Goal: Information Seeking & Learning: Learn about a topic

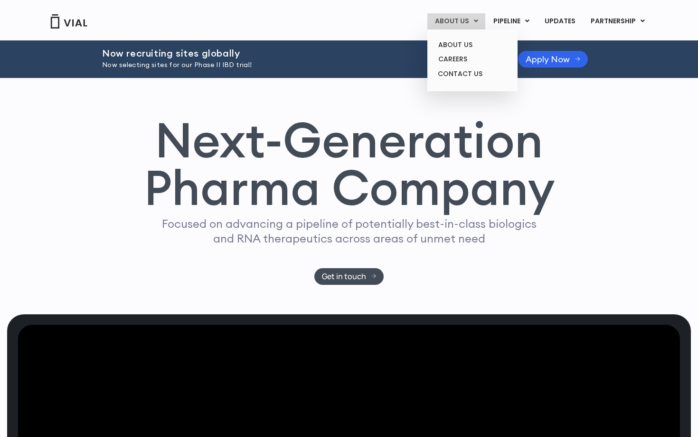
click at [456, 36] on ul "ABOUT US CAREERS CONTACT US" at bounding box center [473, 60] width 90 height 62
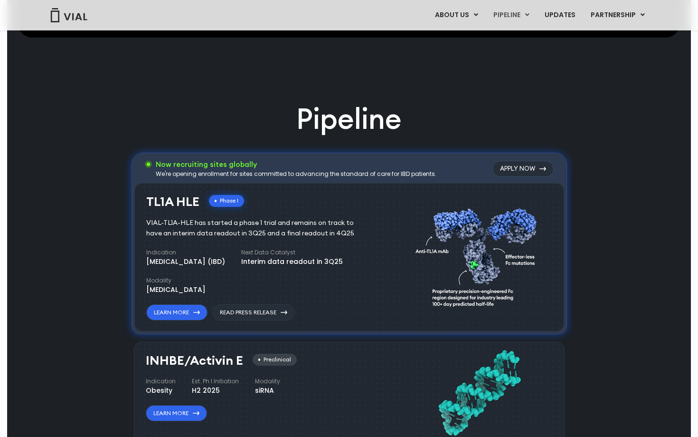
scroll to position [500, 0]
click at [203, 308] on link "Learn More" at bounding box center [176, 313] width 61 height 16
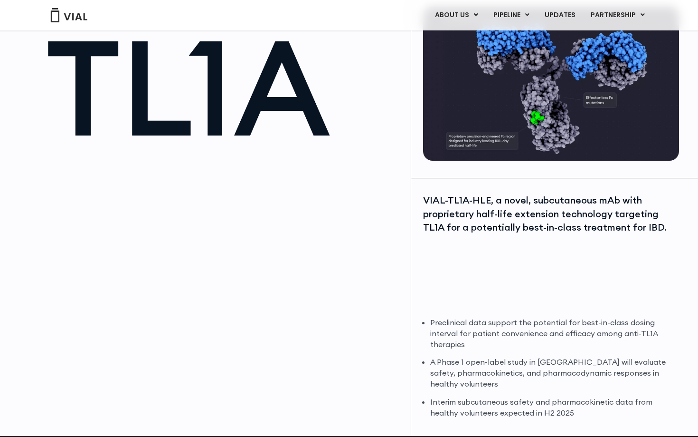
scroll to position [60, 0]
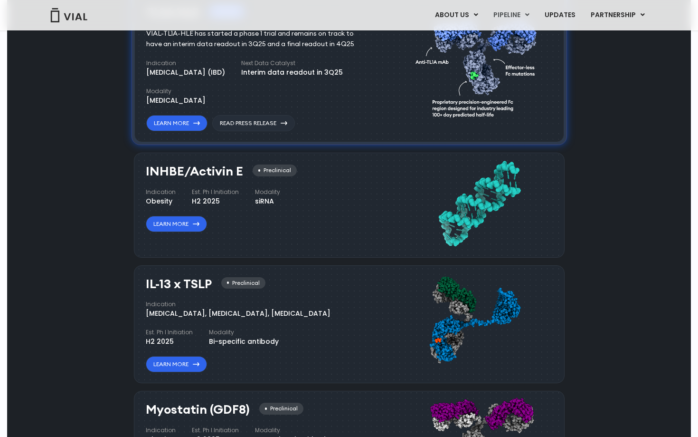
scroll to position [693, 0]
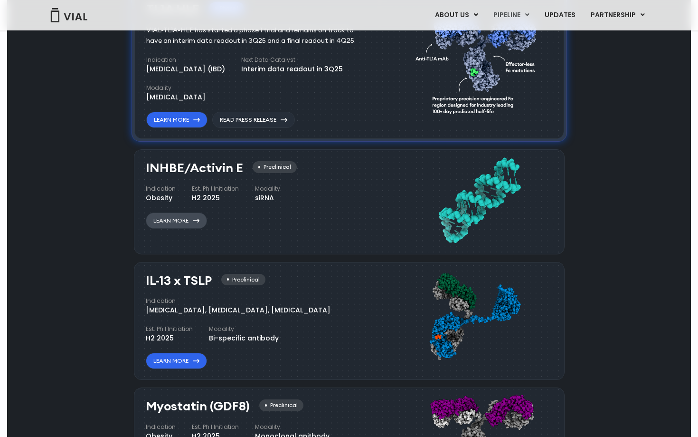
click at [197, 224] on link "Learn More" at bounding box center [176, 220] width 61 height 16
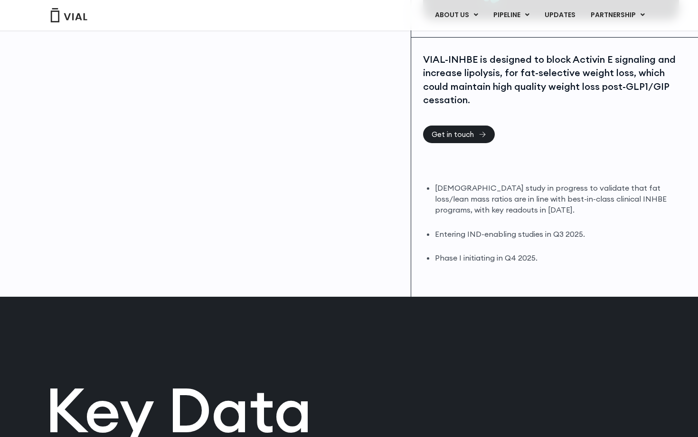
scroll to position [203, 0]
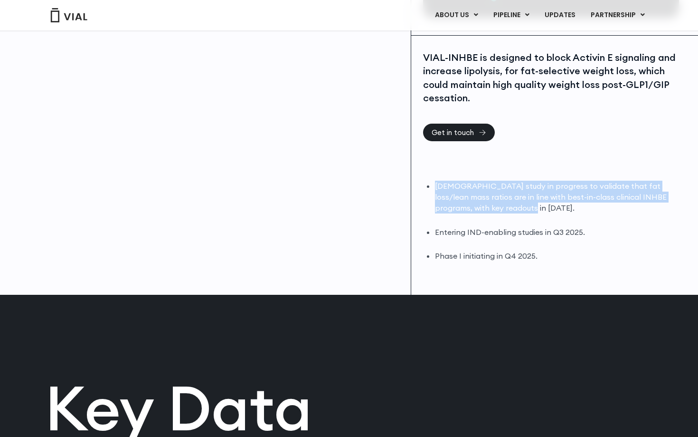
drag, startPoint x: 488, startPoint y: 203, endPoint x: 435, endPoint y: 182, distance: 57.1
click at [435, 182] on li "DIO study in progress to validate that fat loss/lean mass ratios are in line wi…" at bounding box center [556, 197] width 242 height 33
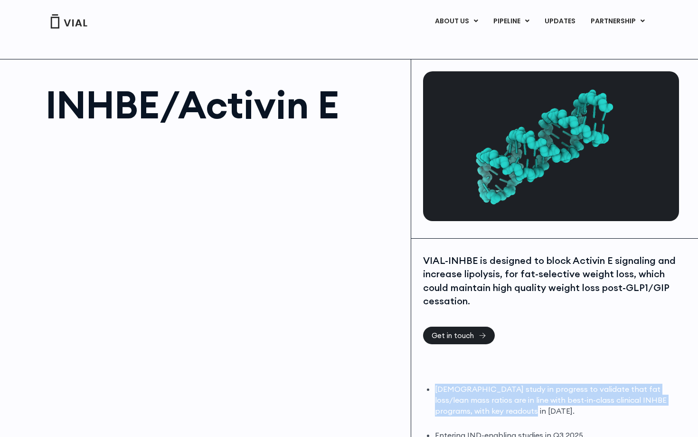
scroll to position [0, 0]
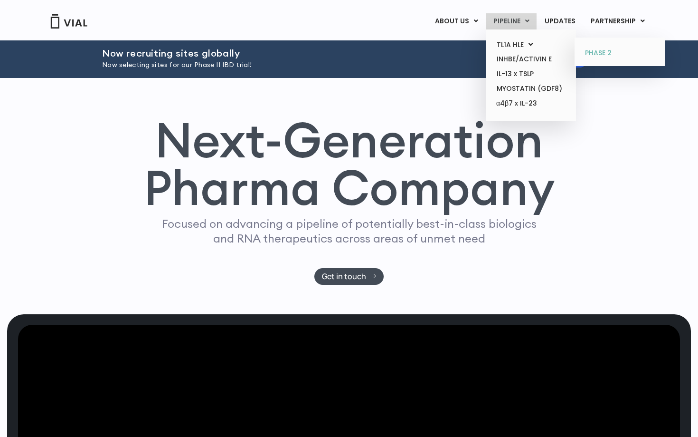
click at [618, 56] on link "PHASE 2" at bounding box center [619, 53] width 83 height 15
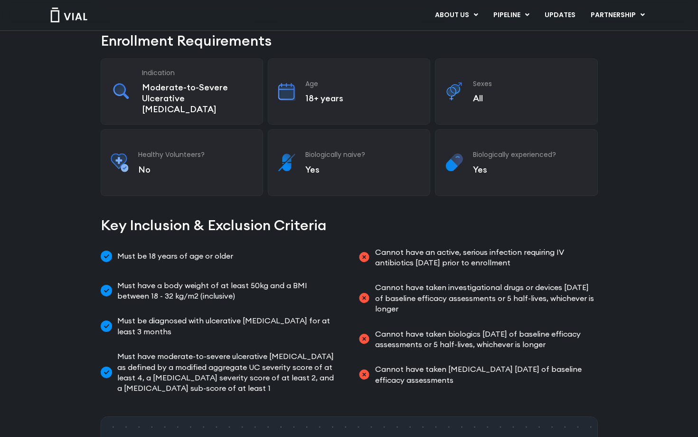
scroll to position [62, 0]
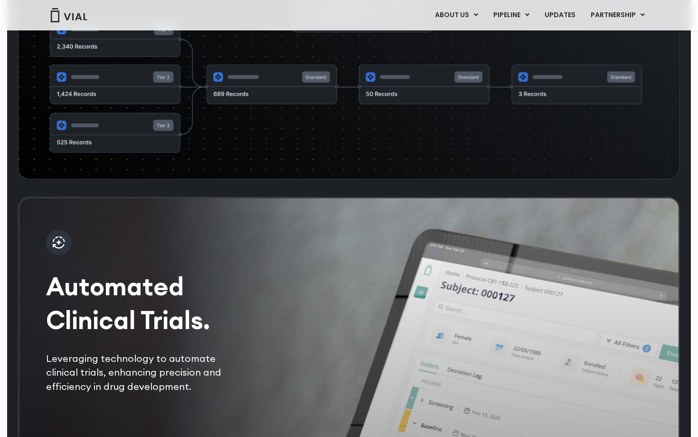
scroll to position [1730, 0]
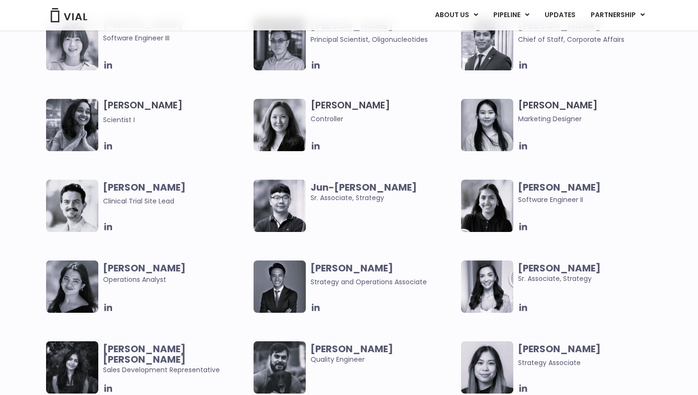
scroll to position [366, 0]
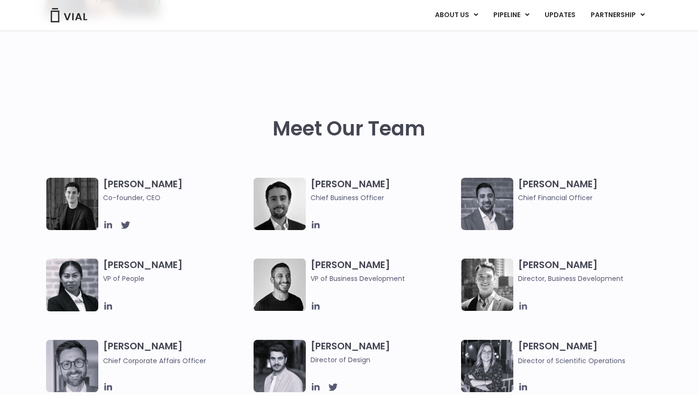
click at [524, 303] on icon at bounding box center [523, 306] width 10 height 10
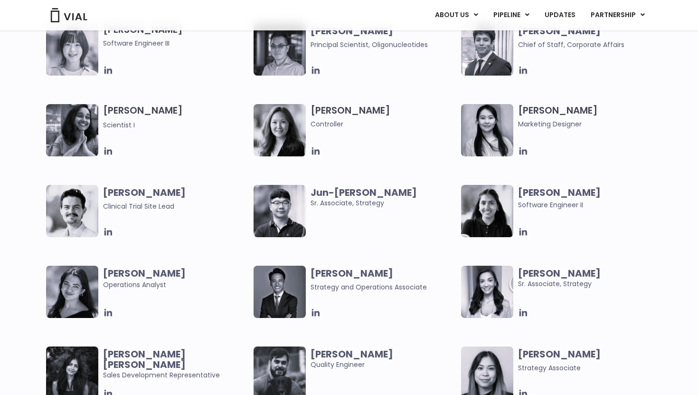
scroll to position [1653, 0]
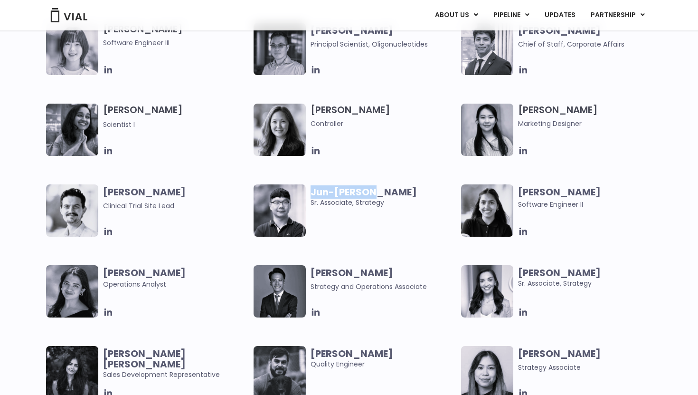
drag, startPoint x: 379, startPoint y: 193, endPoint x: 313, endPoint y: 191, distance: 65.6
click at [313, 191] on b "Jun-Goo Kwak" at bounding box center [364, 191] width 106 height 13
drag, startPoint x: 385, startPoint y: 192, endPoint x: 304, endPoint y: 192, distance: 81.3
click at [304, 192] on div "Jun-Goo Kwak Sr. Associate, Strategy" at bounding box center [358, 210] width 208 height 52
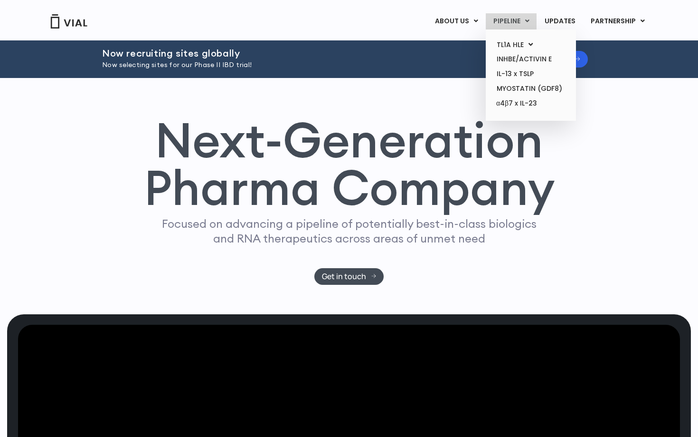
click at [510, 21] on link "PIPELINE" at bounding box center [511, 21] width 51 height 16
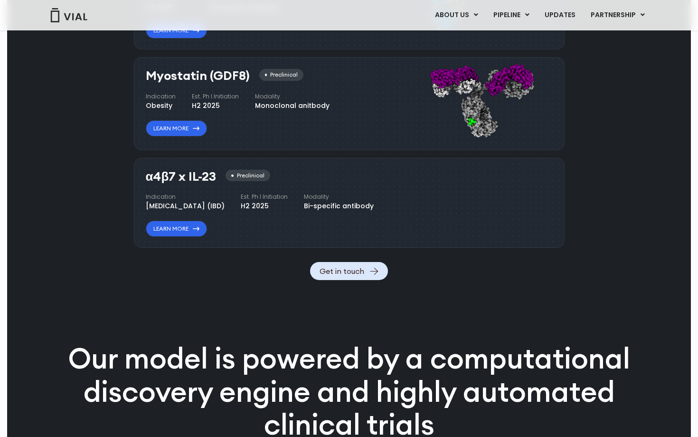
scroll to position [908, 0]
